Goal: Communication & Community: Participate in discussion

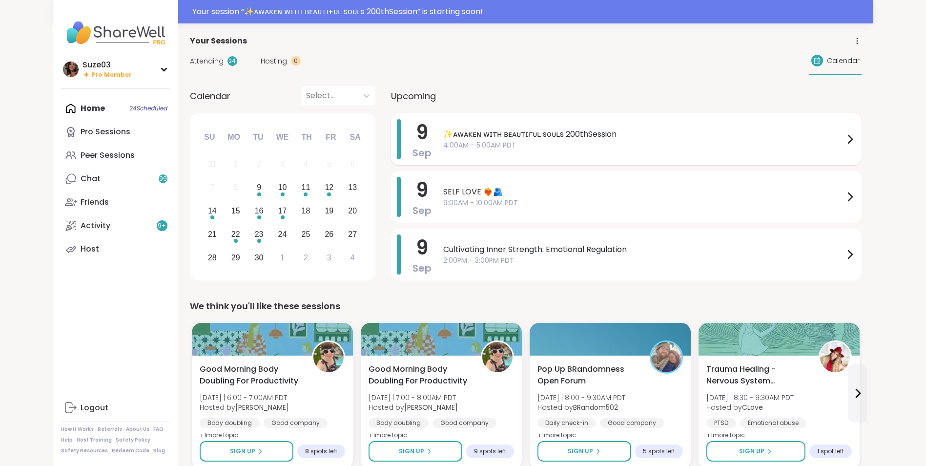
click at [854, 134] on icon at bounding box center [850, 139] width 12 height 12
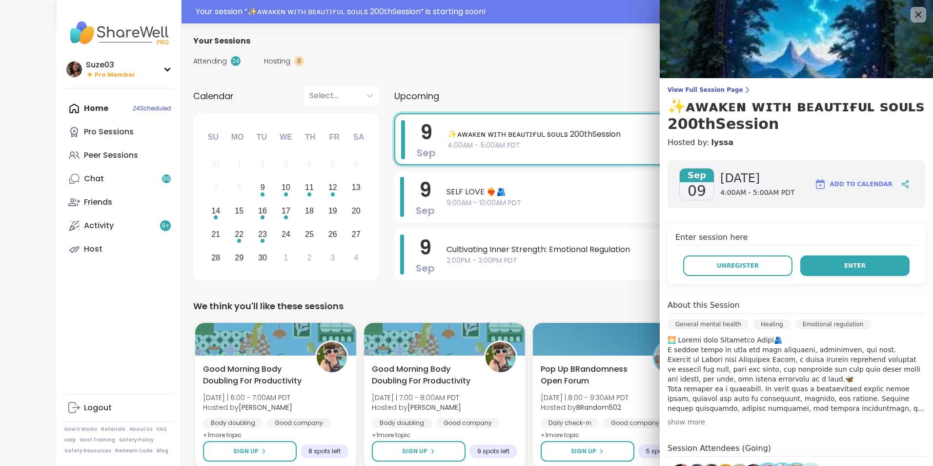
click at [845, 267] on span "Enter" at bounding box center [854, 265] width 21 height 9
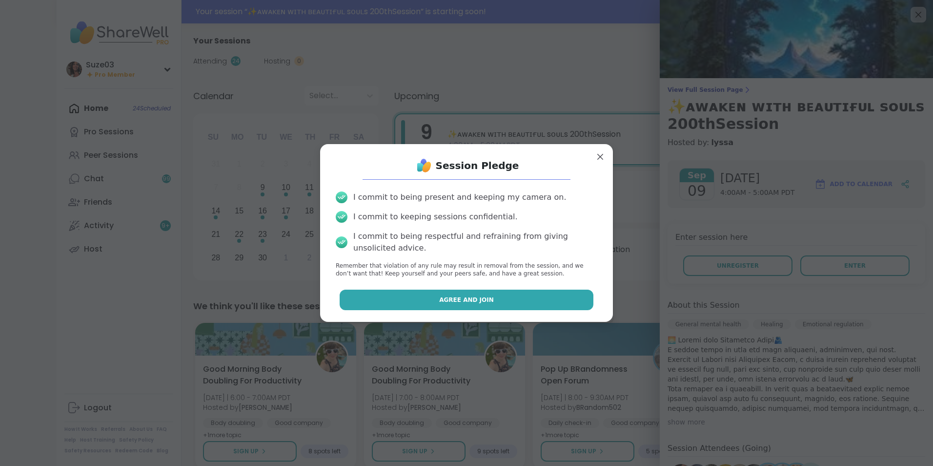
click at [549, 295] on button "Agree and Join" at bounding box center [467, 299] width 254 height 20
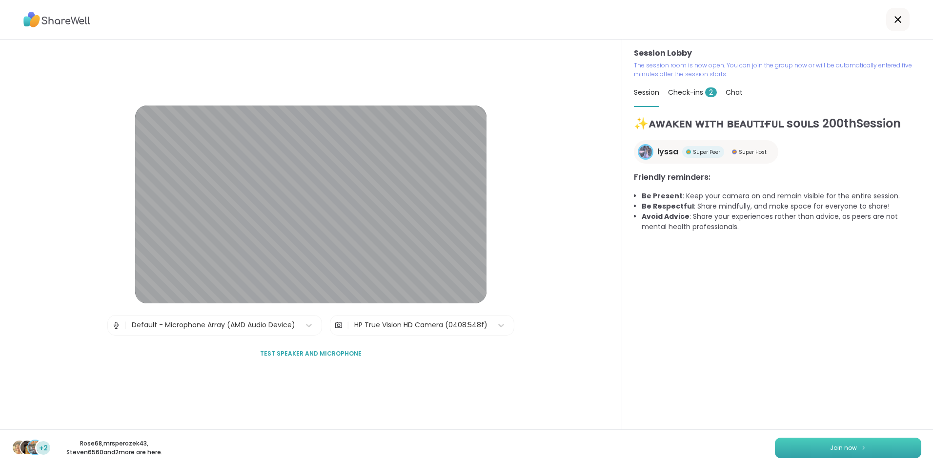
click at [842, 444] on span "Join now" at bounding box center [843, 447] width 27 height 9
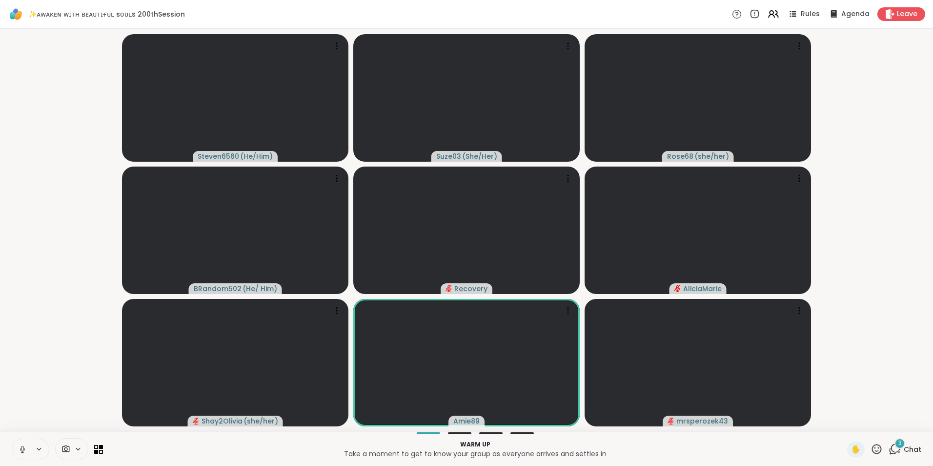
click at [872, 448] on icon at bounding box center [877, 449] width 10 height 10
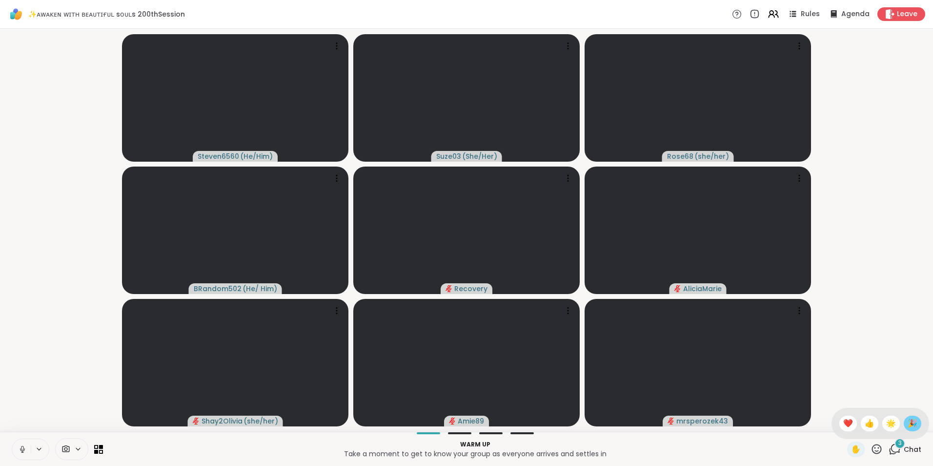
click at [908, 423] on span "🎉" at bounding box center [913, 423] width 10 height 12
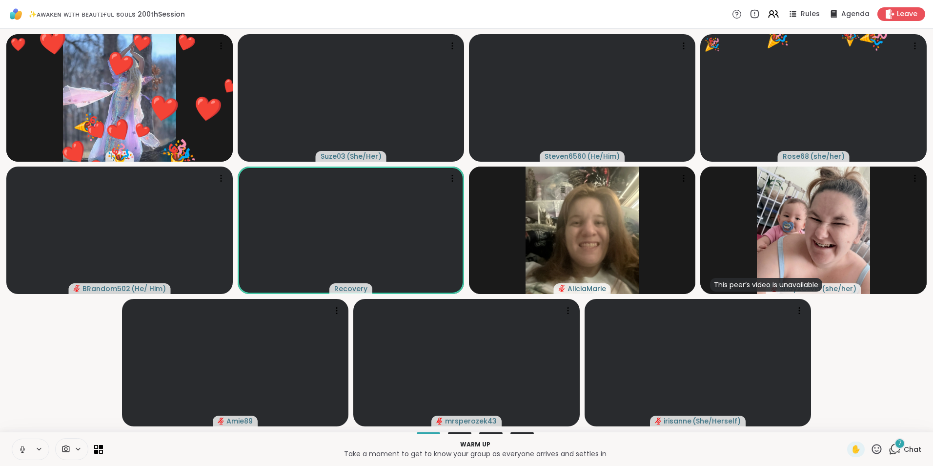
click at [871, 449] on icon at bounding box center [877, 449] width 12 height 12
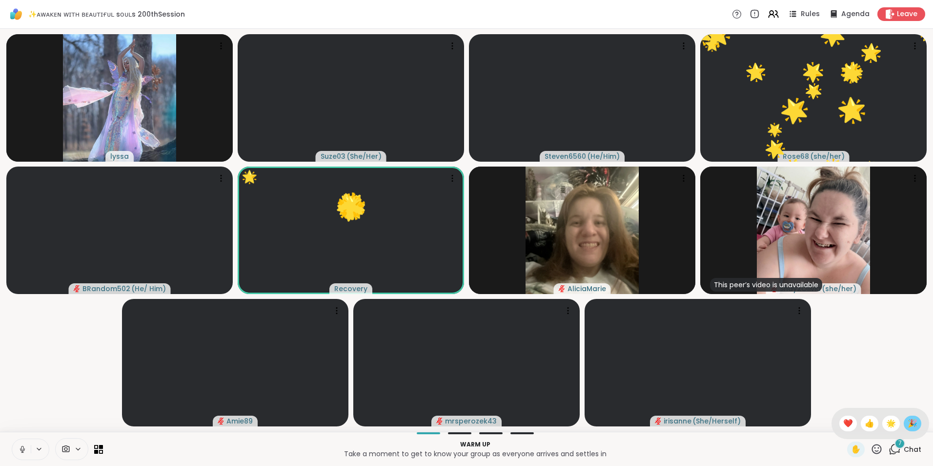
click at [908, 420] on span "🎉" at bounding box center [913, 423] width 10 height 12
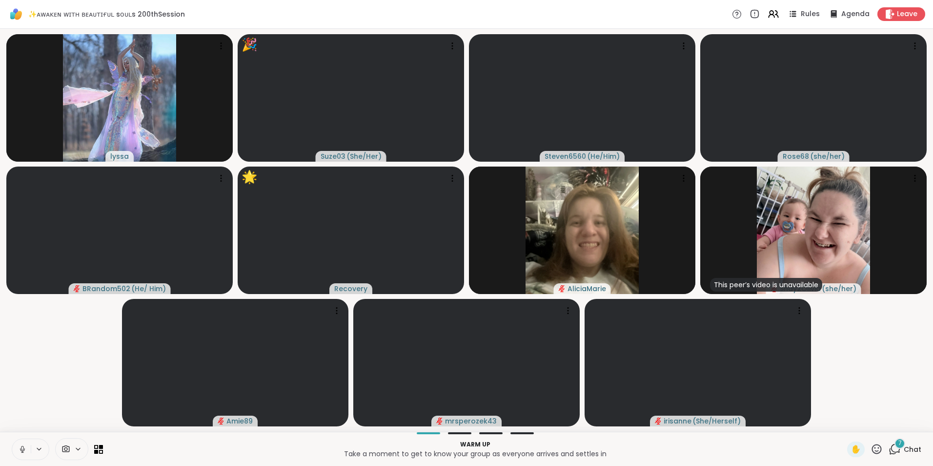
click at [895, 448] on div "7" at bounding box center [900, 443] width 11 height 11
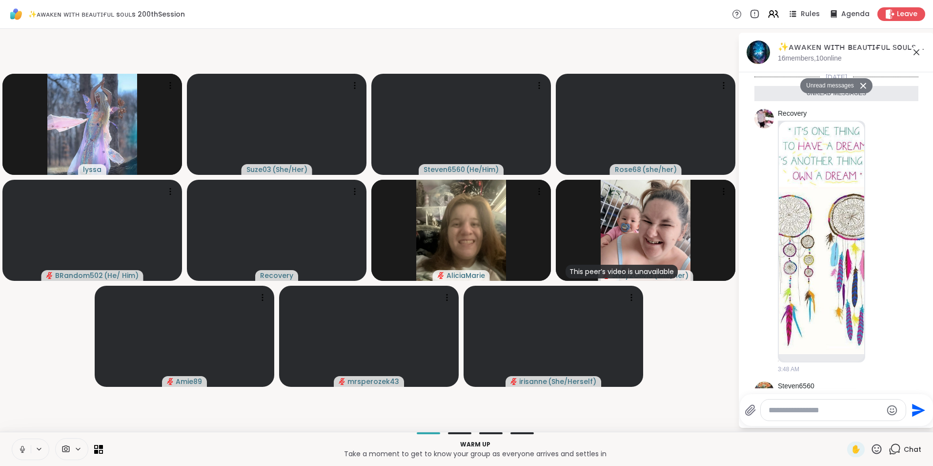
scroll to position [776, 0]
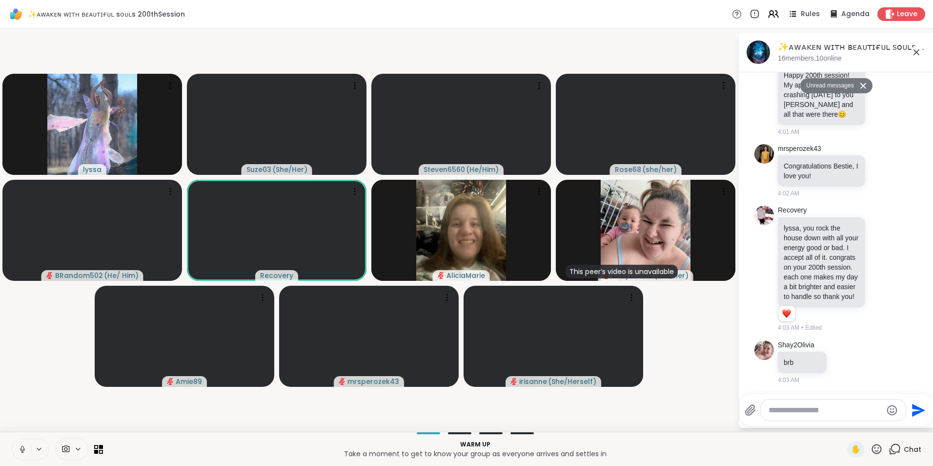
click at [917, 49] on icon at bounding box center [917, 52] width 12 height 12
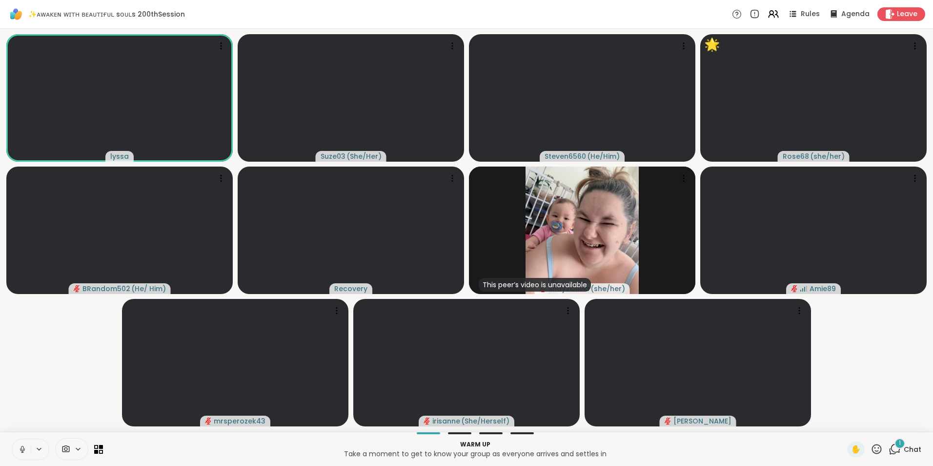
click at [872, 447] on icon at bounding box center [877, 449] width 12 height 12
click at [908, 423] on span "🎉" at bounding box center [913, 423] width 10 height 12
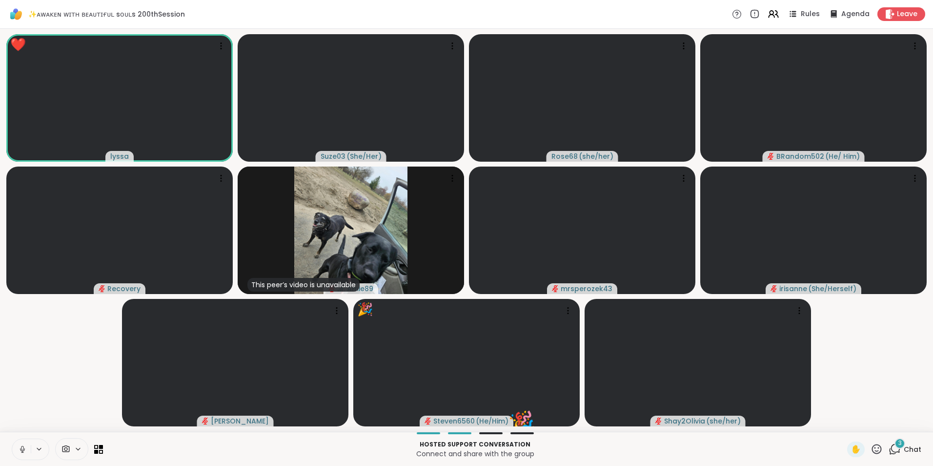
click at [871, 448] on icon at bounding box center [877, 449] width 12 height 12
click at [908, 426] on span "🎉" at bounding box center [913, 423] width 10 height 12
click at [25, 447] on icon at bounding box center [22, 449] width 9 height 9
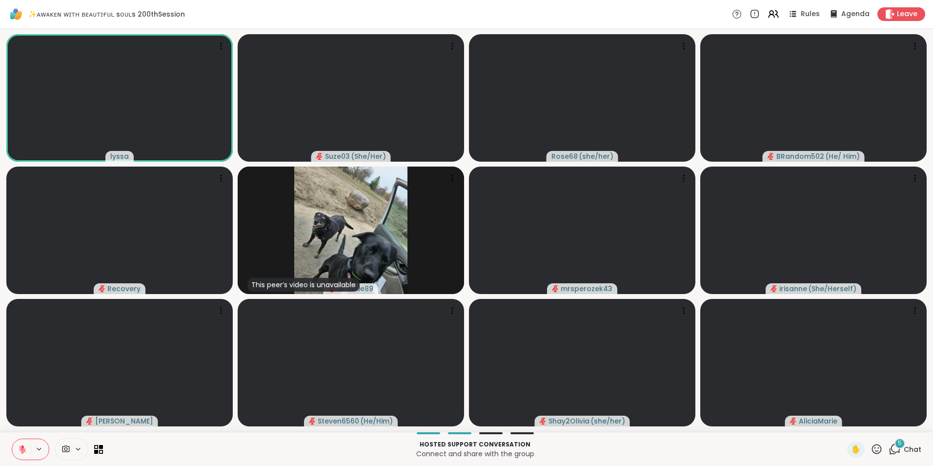
click at [872, 446] on icon at bounding box center [877, 449] width 12 height 12
click at [908, 419] on span "🎉" at bounding box center [913, 423] width 10 height 12
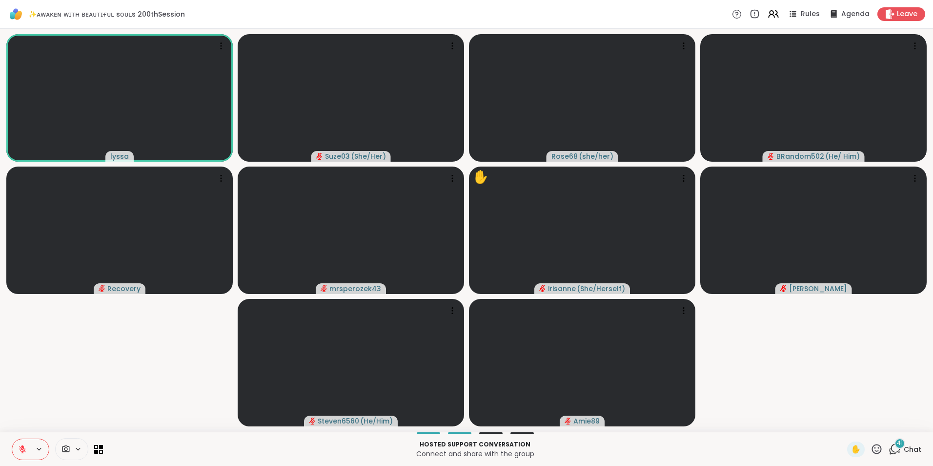
click at [871, 444] on icon at bounding box center [877, 449] width 12 height 12
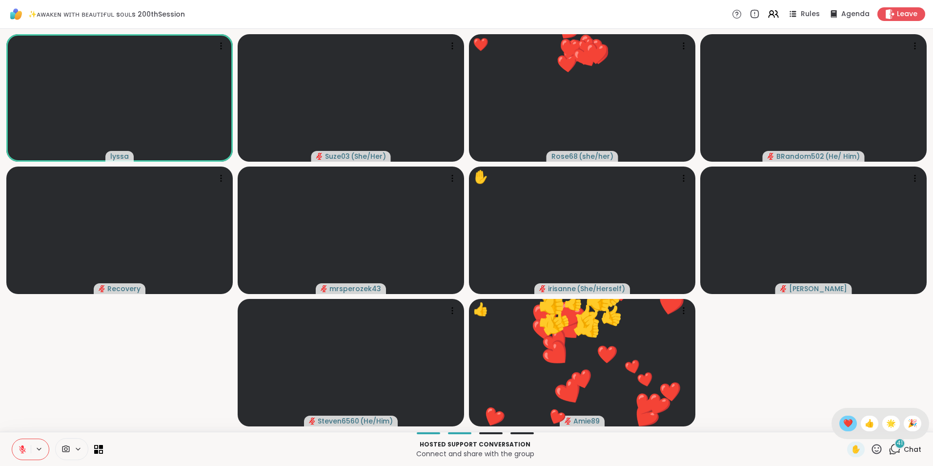
click at [843, 417] on span "❤️" at bounding box center [848, 423] width 10 height 12
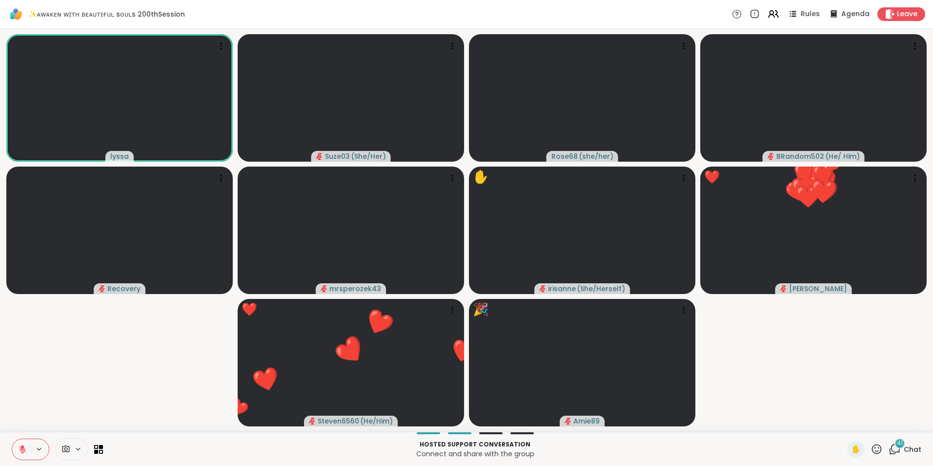
click at [871, 443] on icon at bounding box center [877, 449] width 12 height 12
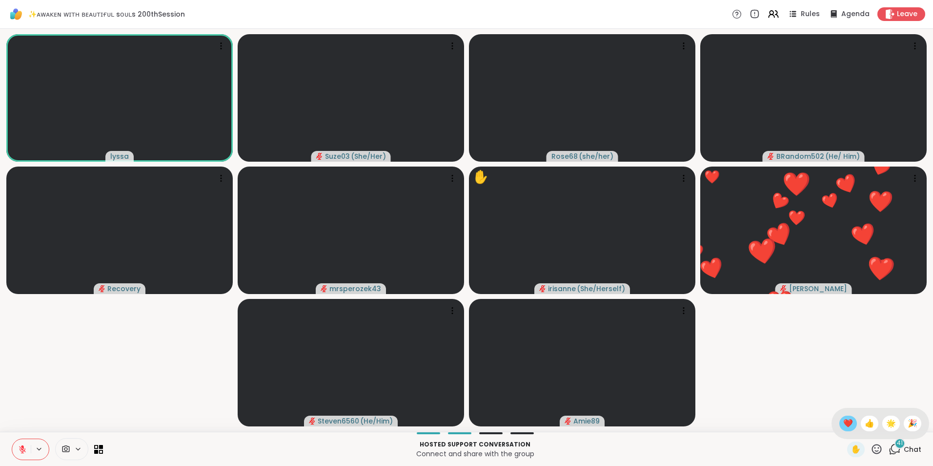
click at [839, 424] on div "❤️" at bounding box center [848, 423] width 18 height 16
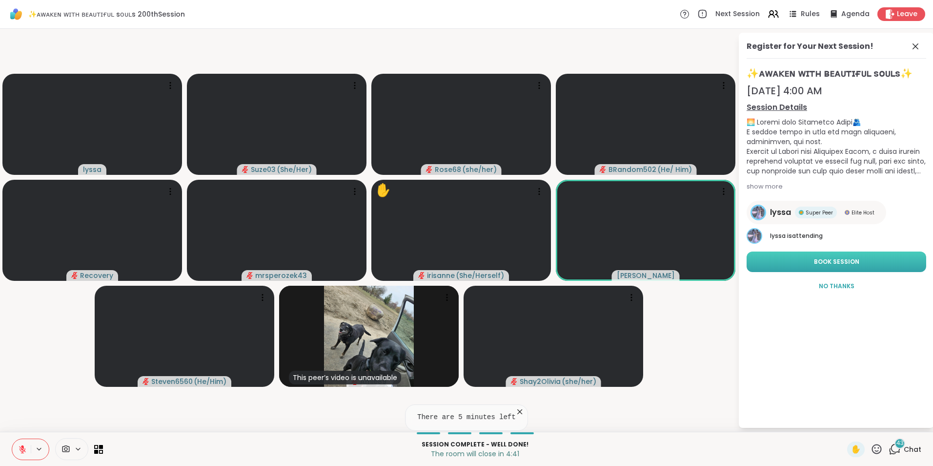
click at [868, 263] on button "Book Session" at bounding box center [837, 261] width 180 height 20
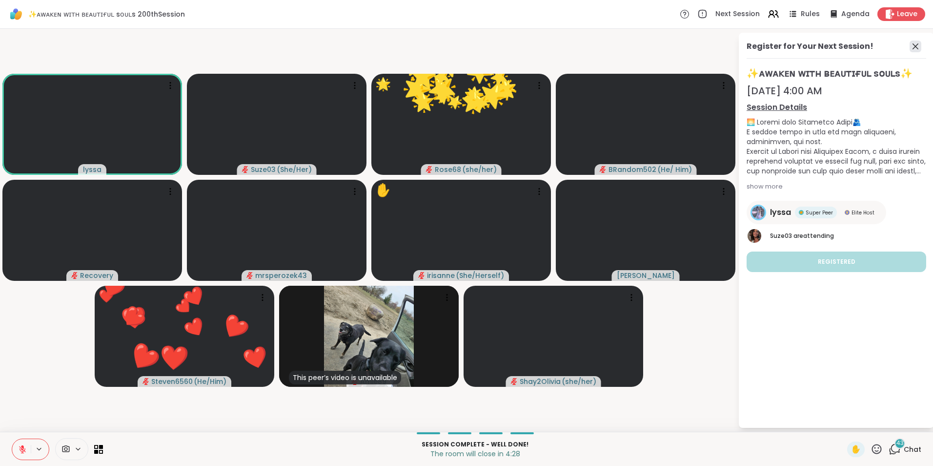
click at [916, 44] on icon at bounding box center [916, 47] width 12 height 12
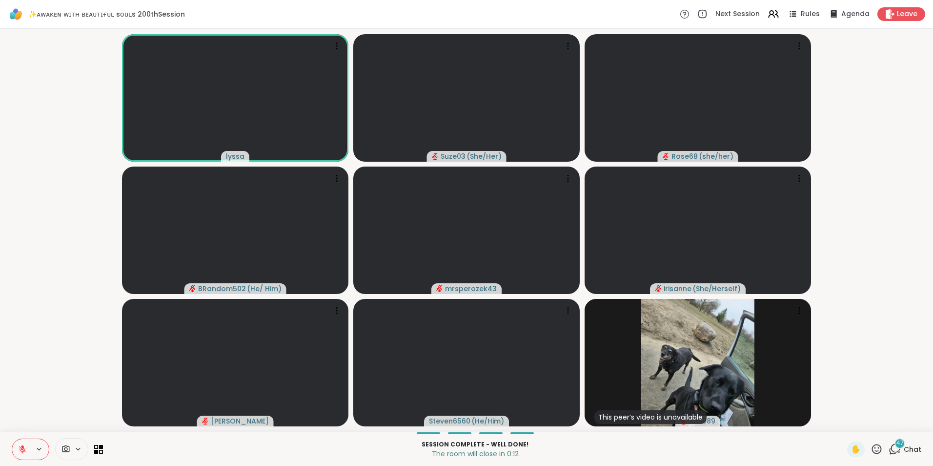
click at [873, 448] on icon at bounding box center [877, 449] width 12 height 12
click at [843, 419] on span "❤️" at bounding box center [848, 423] width 10 height 12
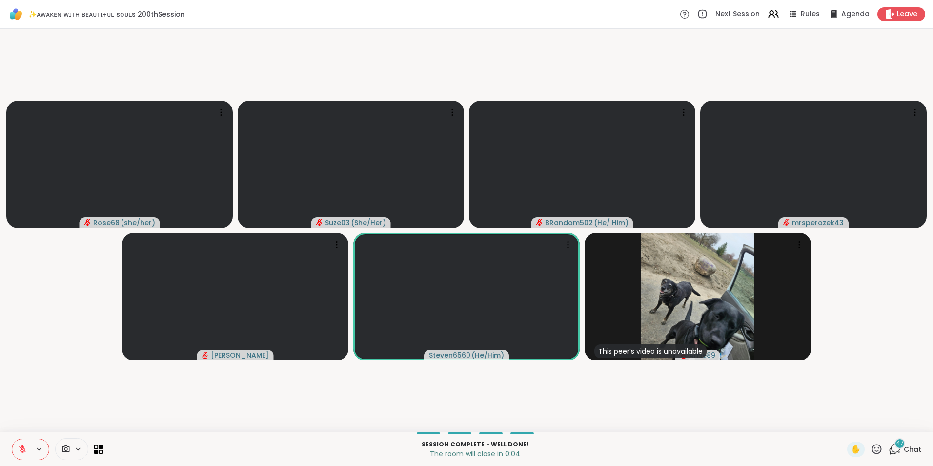
click at [837, 419] on video-player-container "Rose68 ( she/her ) Suze03 ( She/Her ) ❤️ ❤️ ❤️ ❤️ ❤️ ❤️ ❤️ ❤️ ❤️ ❤️ ❤️ ❤️ ❤️ ❤️…" at bounding box center [466, 230] width 921 height 395
click at [869, 440] on div "Session Complete - well done! The room will close in 0:02 ✋ 47 Chat" at bounding box center [466, 448] width 933 height 34
click at [871, 446] on icon at bounding box center [877, 449] width 12 height 12
click at [843, 423] on span "❤️" at bounding box center [848, 423] width 10 height 12
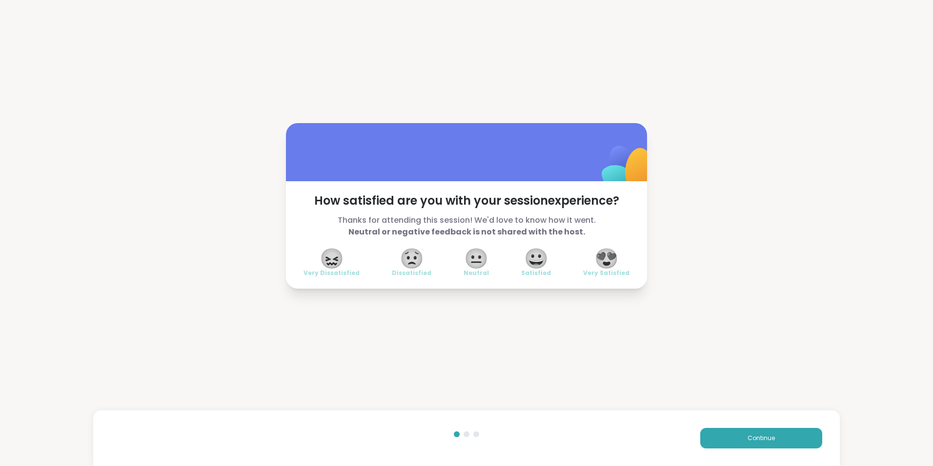
click at [607, 253] on span "😍" at bounding box center [606, 258] width 24 height 18
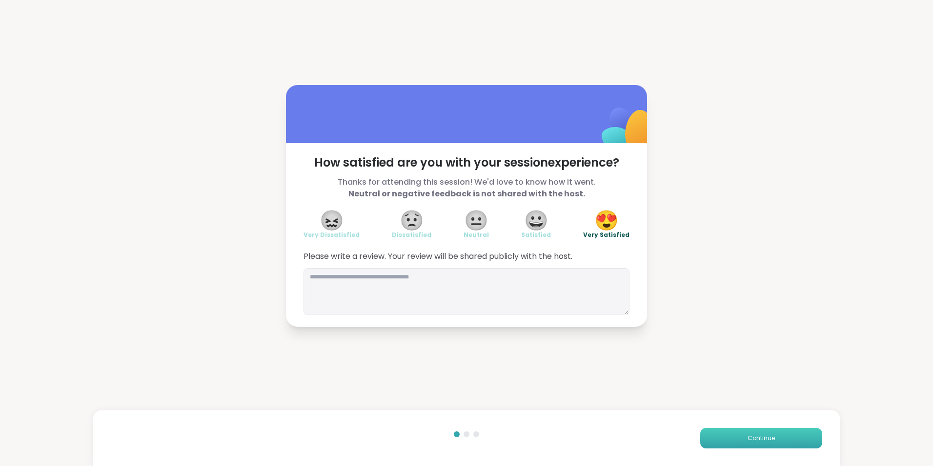
click at [766, 434] on span "Continue" at bounding box center [761, 437] width 27 height 9
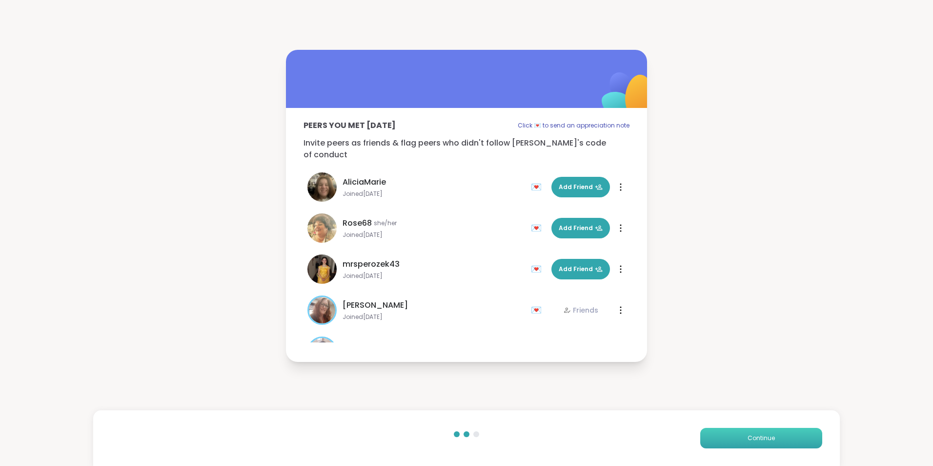
click at [766, 434] on span "Continue" at bounding box center [761, 437] width 27 height 9
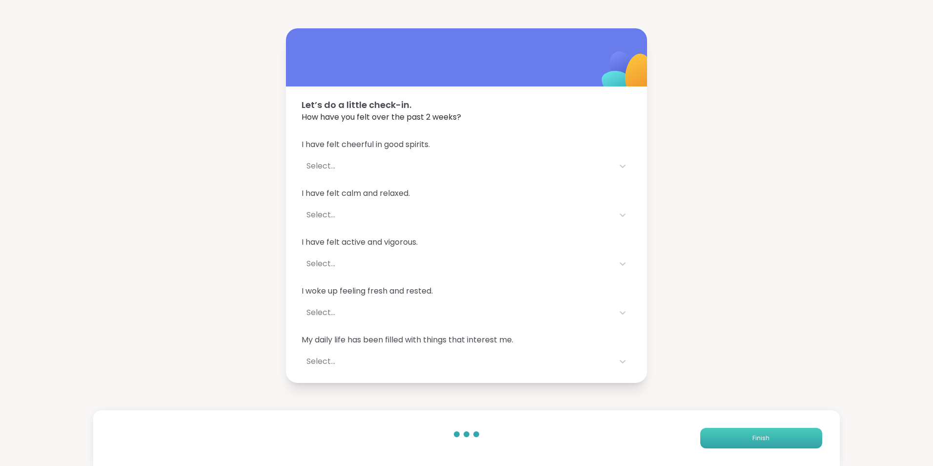
click at [766, 434] on button "Finish" at bounding box center [761, 438] width 122 height 20
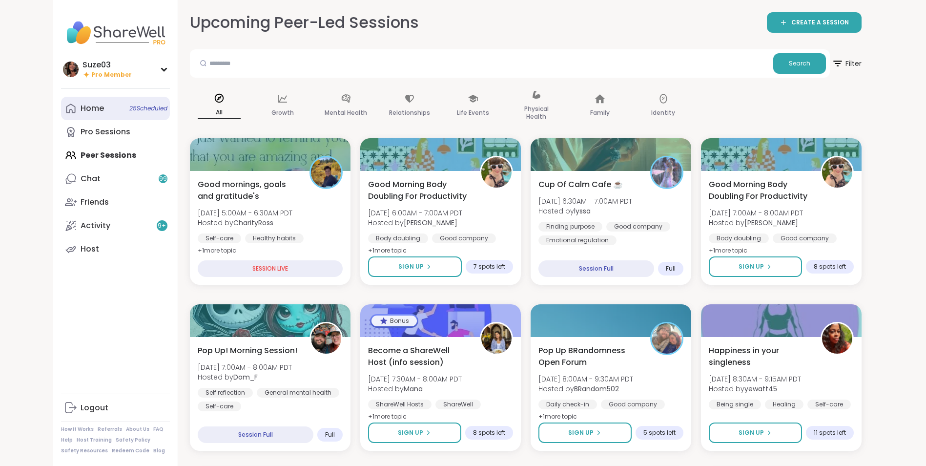
click at [94, 103] on div "Home 25 Scheduled" at bounding box center [92, 108] width 23 height 11
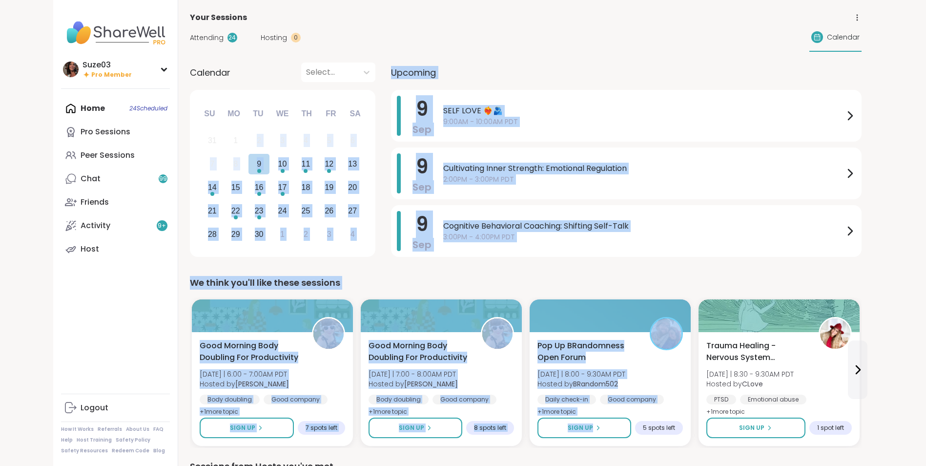
drag, startPoint x: 246, startPoint y: 146, endPoint x: 610, endPoint y: 447, distance: 471.9
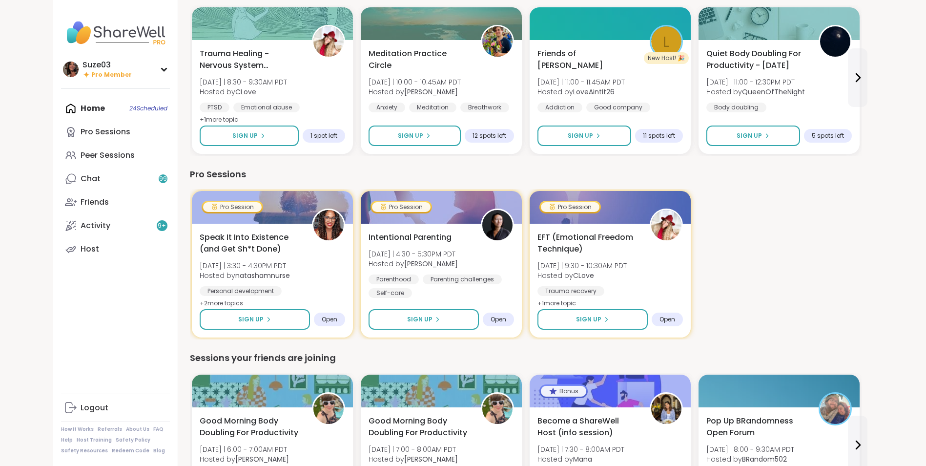
scroll to position [494, 0]
